Goal: Find specific page/section: Find specific page/section

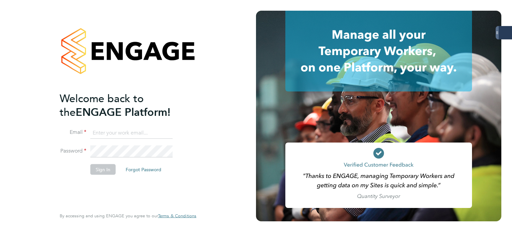
type input "[PERSON_NAME][EMAIL_ADDRESS][PERSON_NAME][DOMAIN_NAME]"
click at [101, 174] on li "Sign In Forgot Password" at bounding box center [125, 172] width 130 height 17
click at [103, 172] on button "Sign In" at bounding box center [102, 169] width 25 height 11
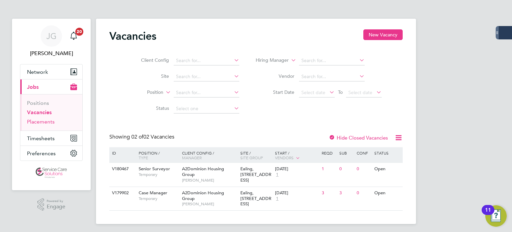
click at [33, 121] on link "Placements" at bounding box center [41, 121] width 28 height 6
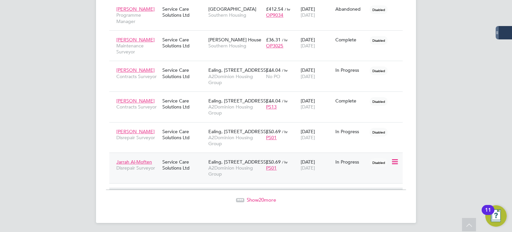
click at [154, 161] on div "Jarrah Al-Moften Disrepair Surveyor" at bounding box center [138, 164] width 46 height 19
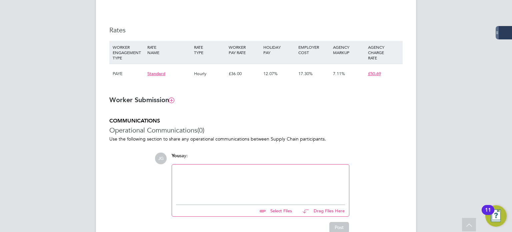
scroll to position [406, 0]
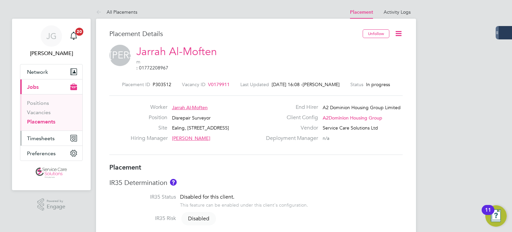
click at [40, 137] on span "Timesheets" at bounding box center [41, 138] width 28 height 6
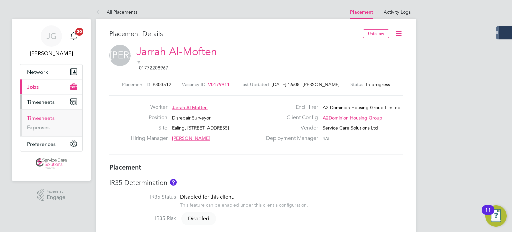
click at [41, 119] on link "Timesheets" at bounding box center [41, 118] width 28 height 6
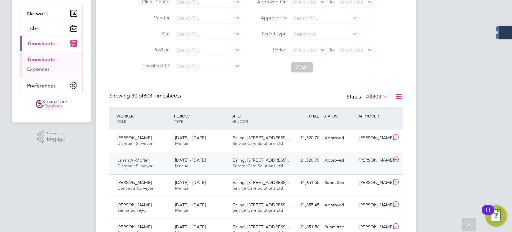
click at [137, 160] on span "Jarrah Al-Moften" at bounding box center [133, 160] width 32 height 6
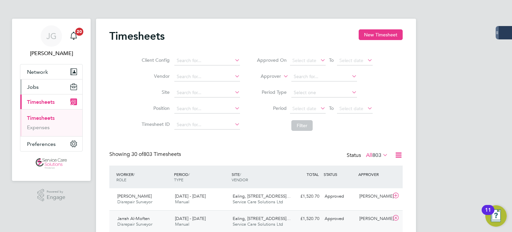
click at [37, 80] on button "Jobs" at bounding box center [51, 86] width 62 height 15
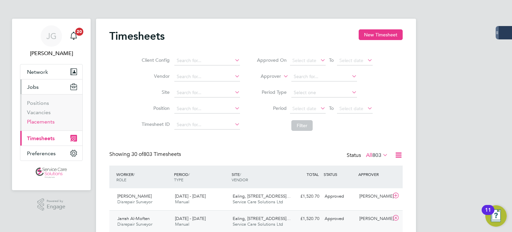
click at [41, 121] on link "Placements" at bounding box center [41, 121] width 28 height 6
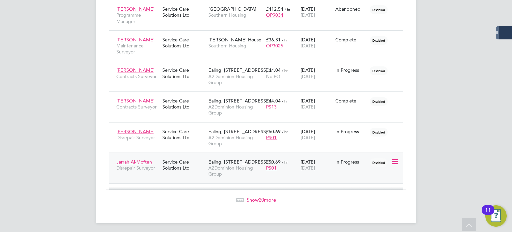
click at [146, 160] on span "Jarrah Al-Moften" at bounding box center [134, 162] width 36 height 6
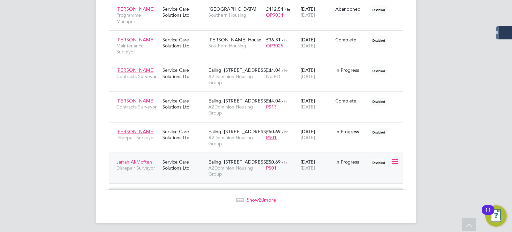
click at [144, 159] on span "Jarrah Al-Moften" at bounding box center [134, 162] width 36 height 6
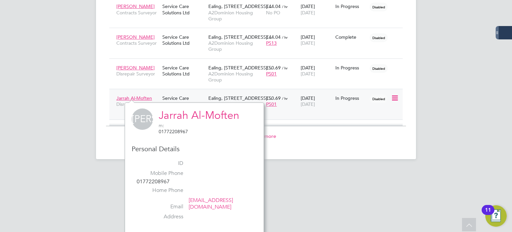
scroll to position [1011, 0]
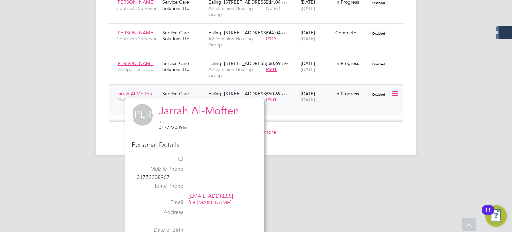
click at [112, 97] on div "Jarrah Al-Moften Disrepair Surveyor Service Care Solutions Ltd Ealing, 113 Uxbr…" at bounding box center [256, 99] width 294 height 31
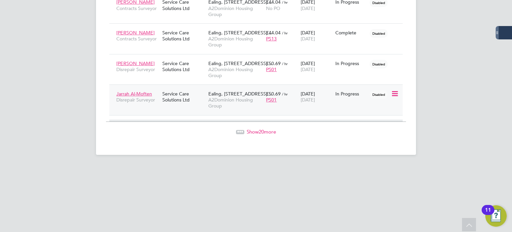
scroll to position [943, 0]
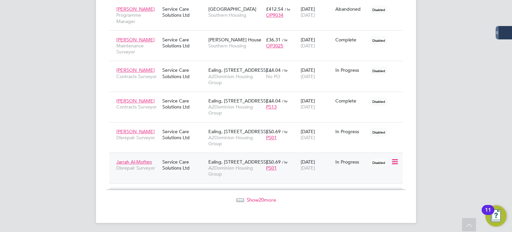
click at [185, 165] on div "Service Care Solutions Ltd" at bounding box center [184, 164] width 46 height 19
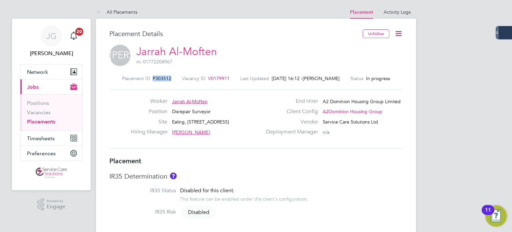
drag, startPoint x: 173, startPoint y: 80, endPoint x: 152, endPoint y: 78, distance: 21.7
click at [152, 78] on div "Placement ID P303512 Vacancy ID V0179911 Last Updated [DATE] 16:12 - [PERSON_NA…" at bounding box center [256, 78] width 294 height 6
copy span "P303512"
